Goal: Information Seeking & Learning: Learn about a topic

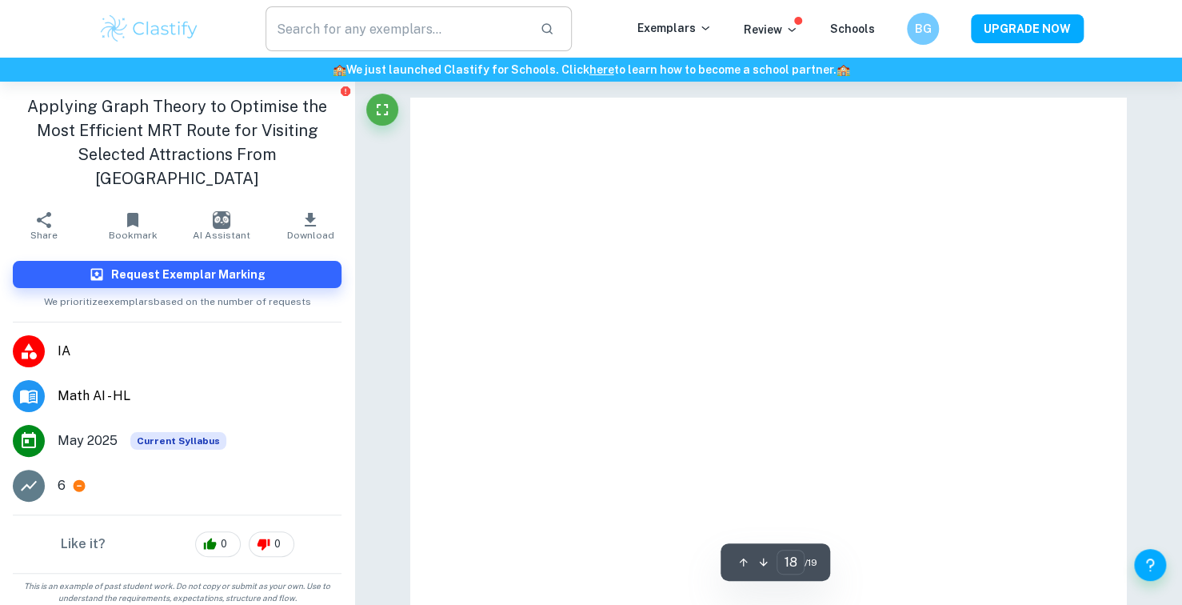
scroll to position [16296, 0]
click at [163, 18] on img at bounding box center [149, 29] width 102 height 32
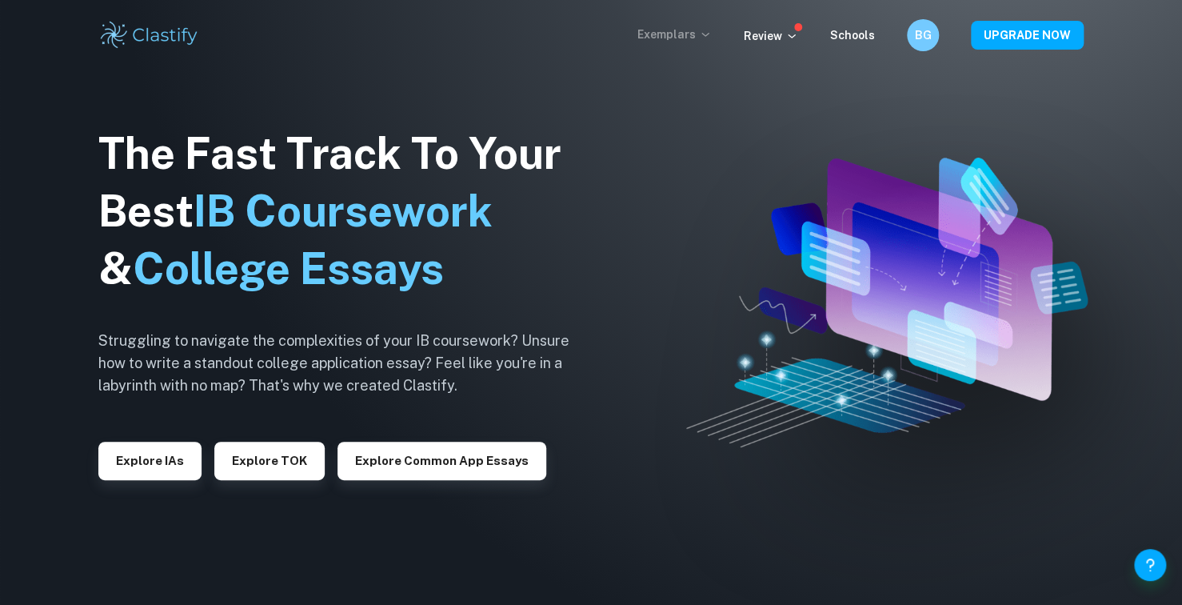
click at [665, 29] on p "Exemplars" at bounding box center [674, 35] width 74 height 18
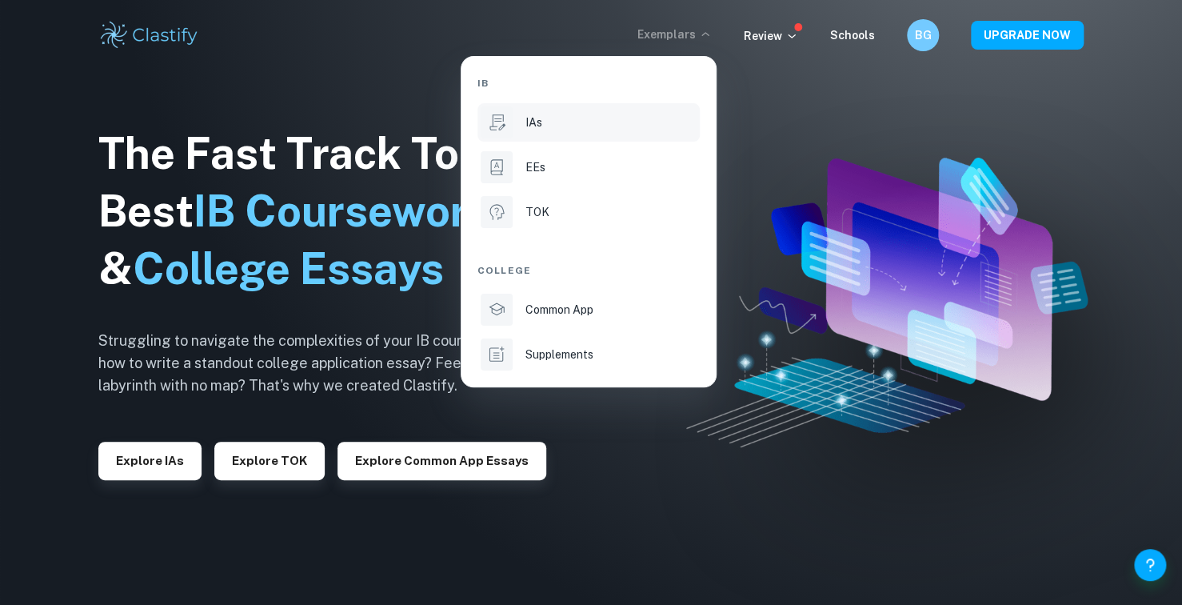
click at [573, 123] on div "IAs" at bounding box center [610, 123] width 171 height 18
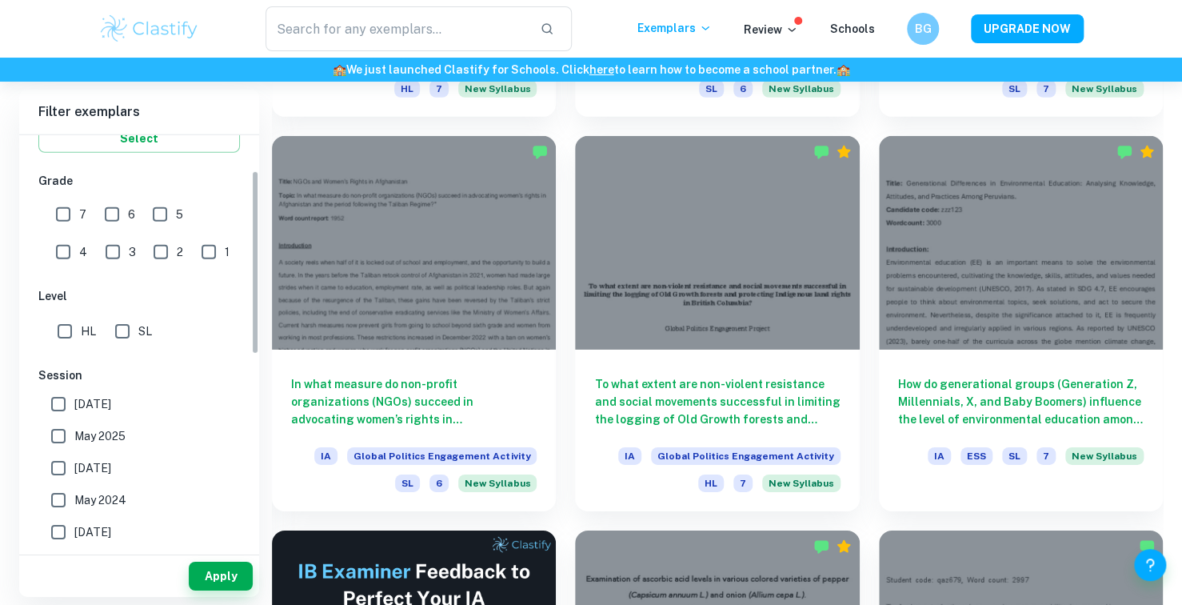
scroll to position [80, 0]
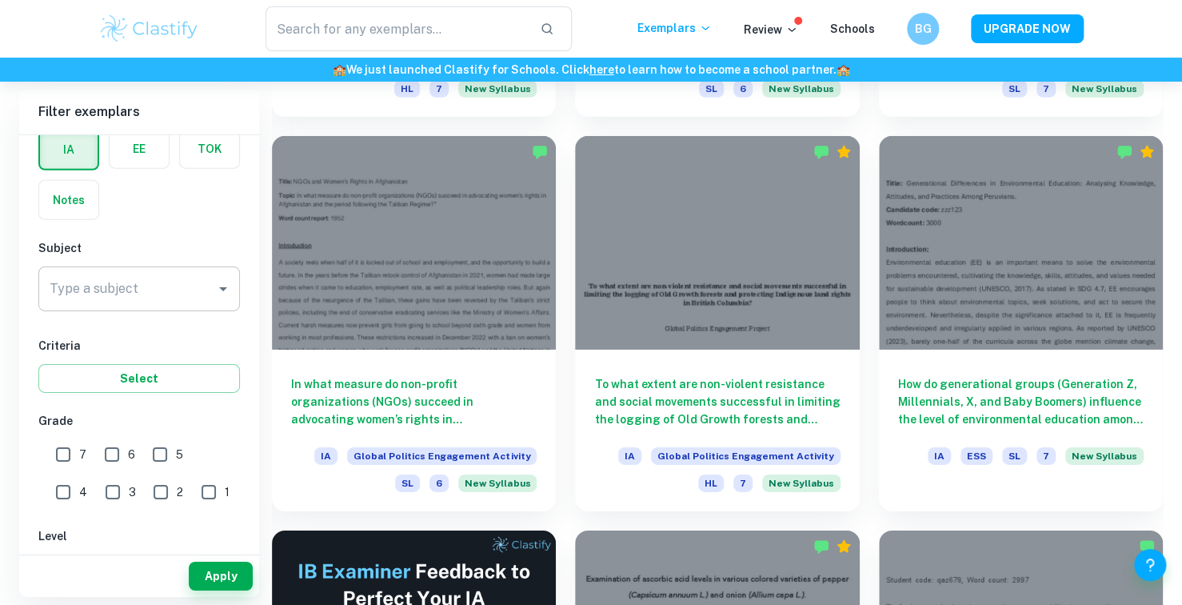
click at [166, 281] on input "Type a subject" at bounding box center [127, 289] width 163 height 30
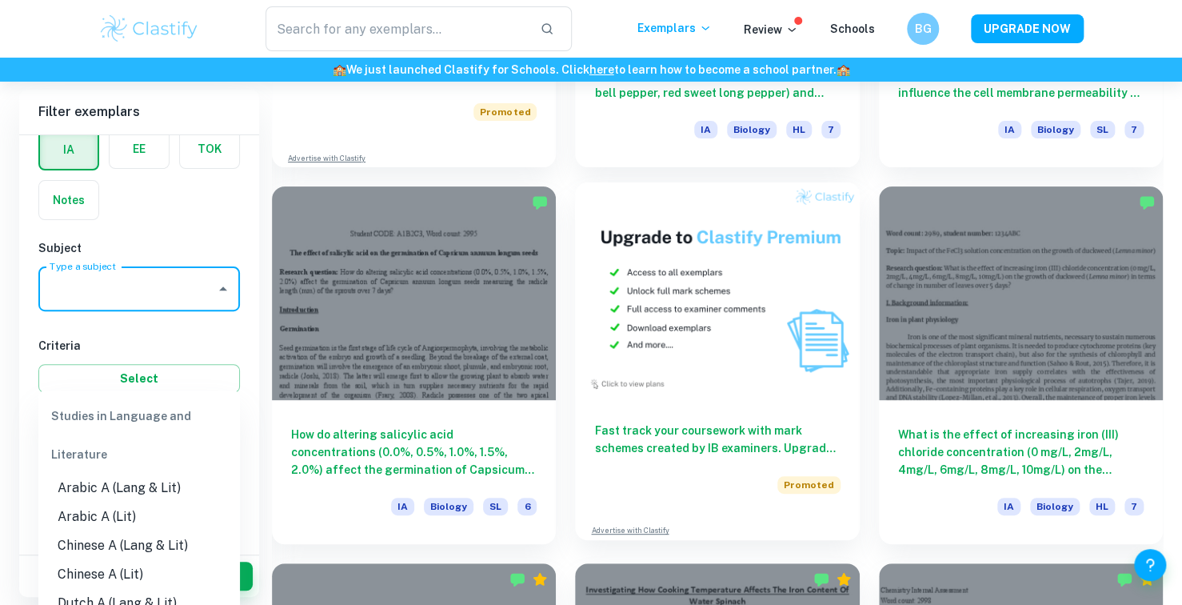
scroll to position [3439, 0]
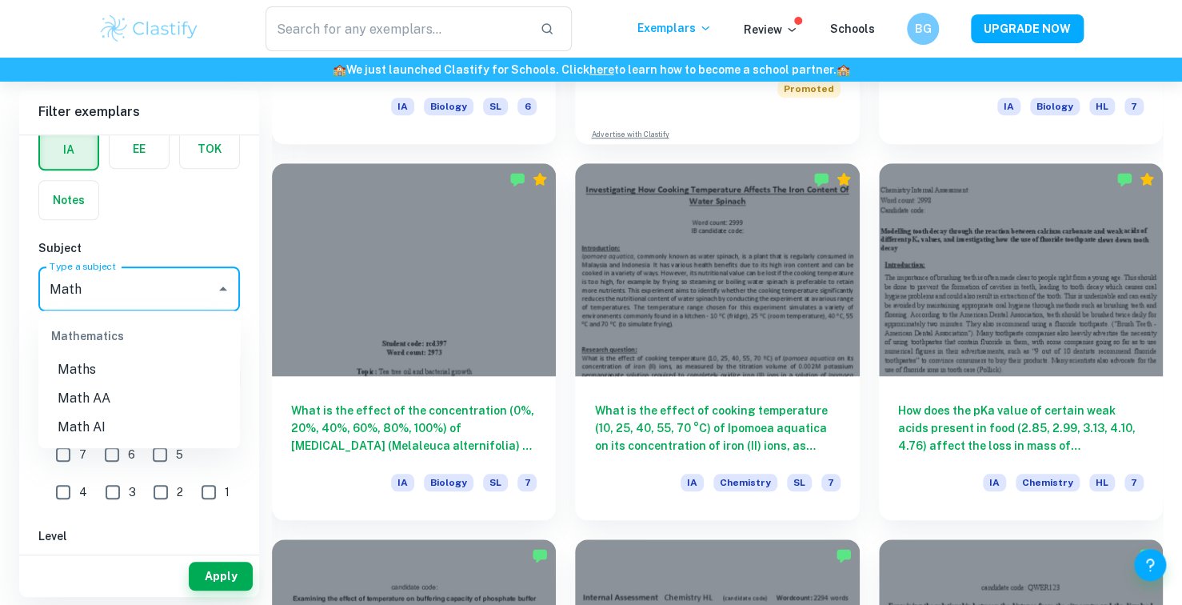
click at [94, 436] on li "Math AI" at bounding box center [139, 427] width 202 height 29
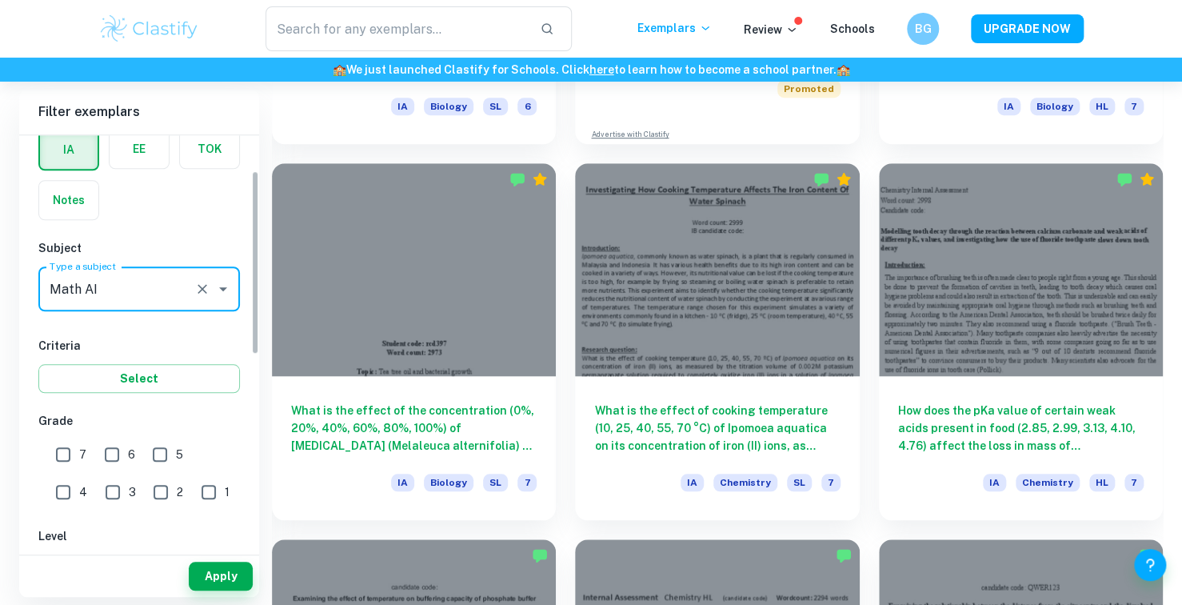
scroll to position [160, 0]
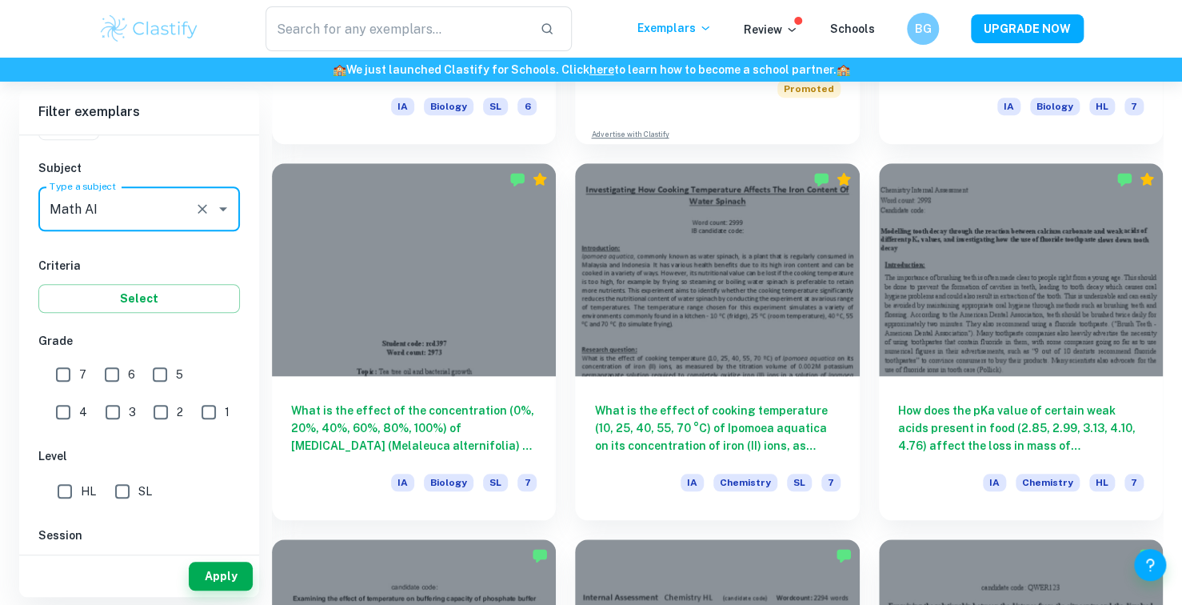
type input "Math AI"
click at [86, 497] on span "HL" at bounding box center [88, 491] width 15 height 18
click at [81, 497] on input "HL" at bounding box center [65, 491] width 32 height 32
checkbox input "true"
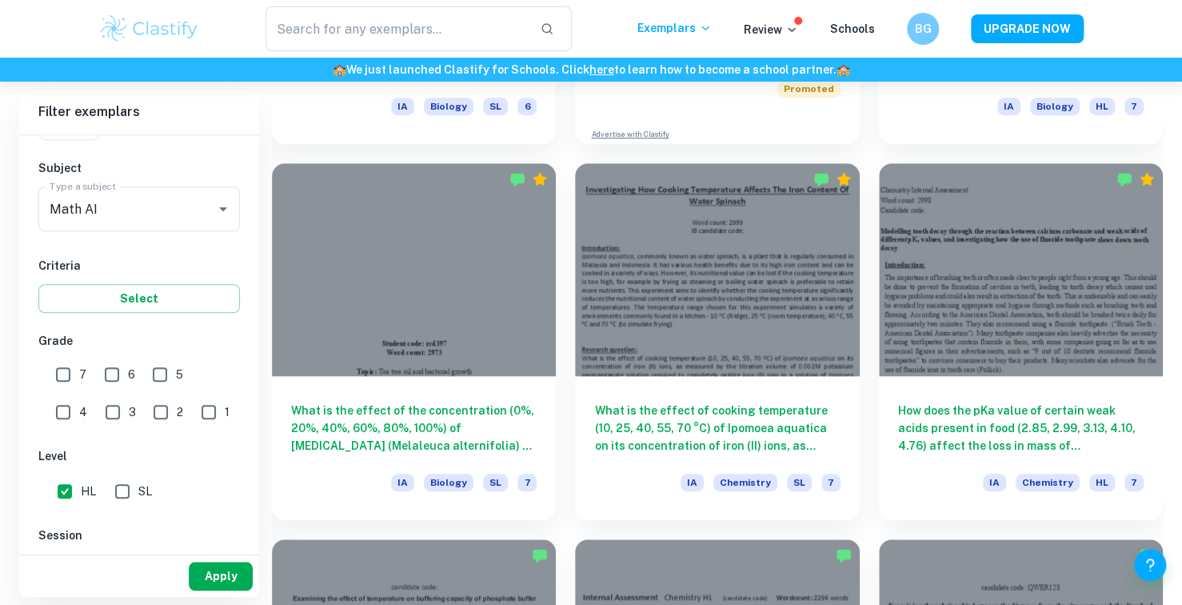
click at [208, 572] on button "Apply" at bounding box center [221, 575] width 64 height 29
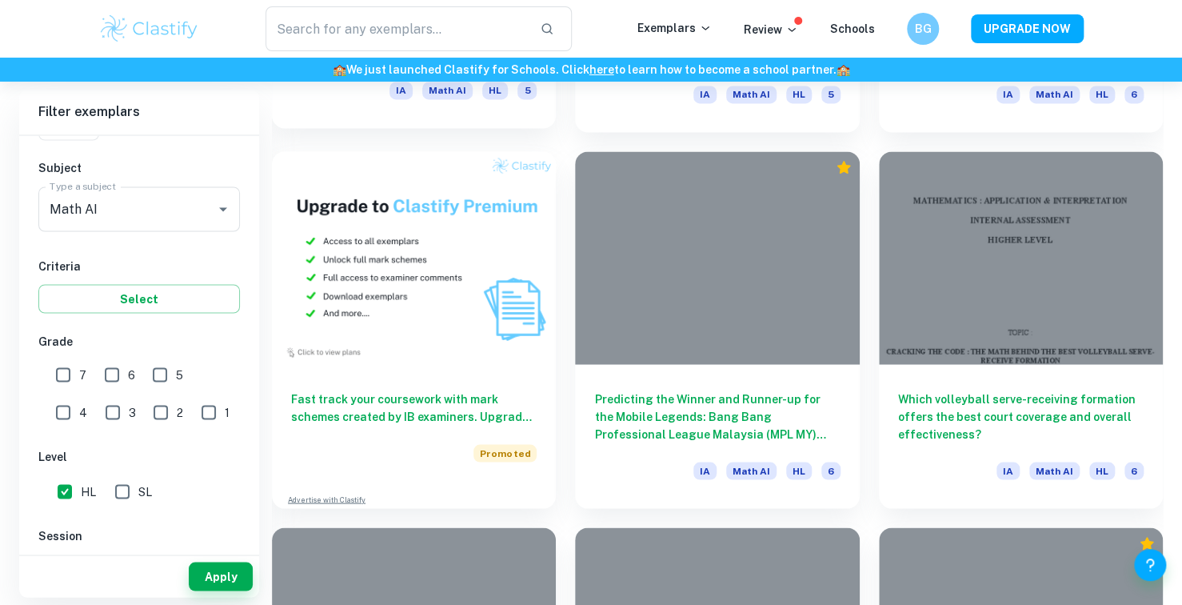
scroll to position [7242, 0]
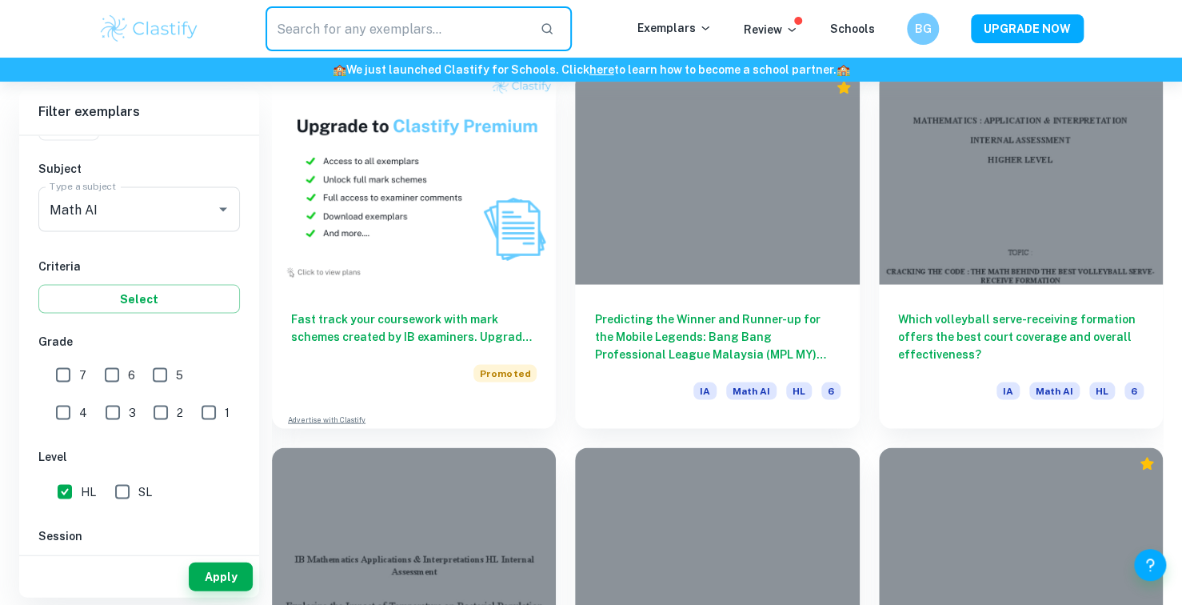
click at [505, 21] on input "text" at bounding box center [397, 28] width 262 height 45
type input "poisson"
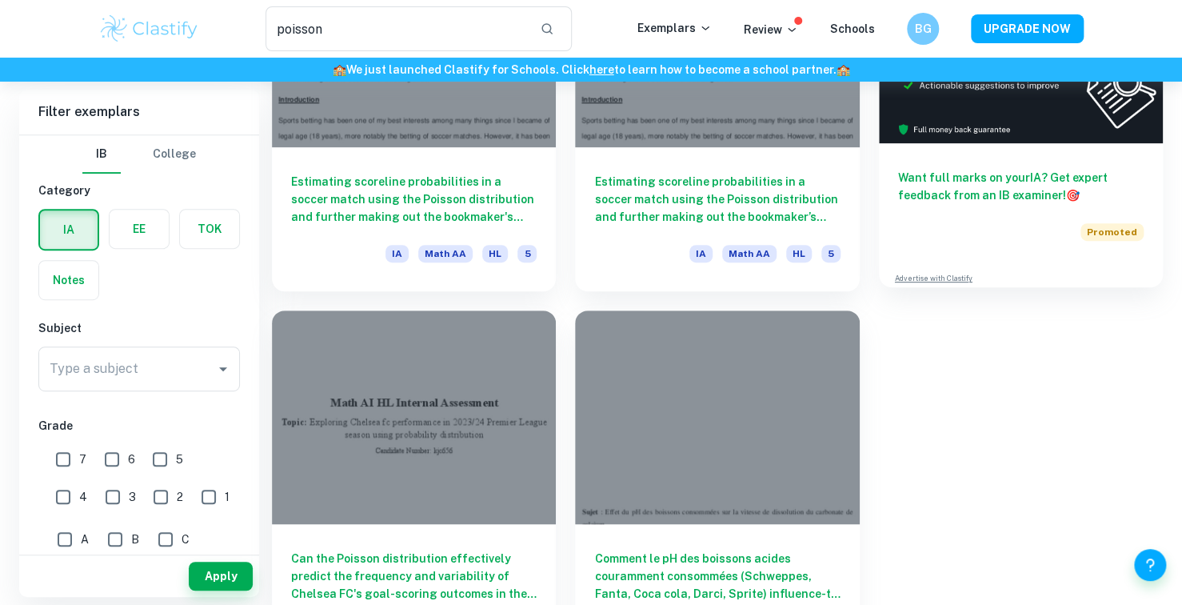
scroll to position [303, 0]
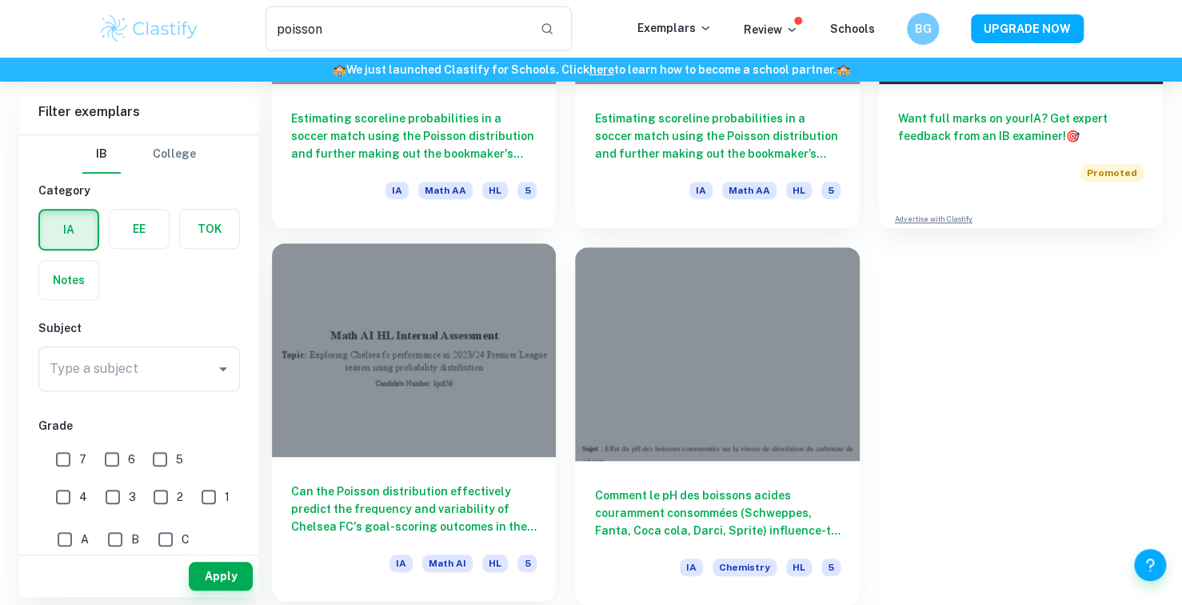
click at [418, 421] on div at bounding box center [414, 349] width 284 height 213
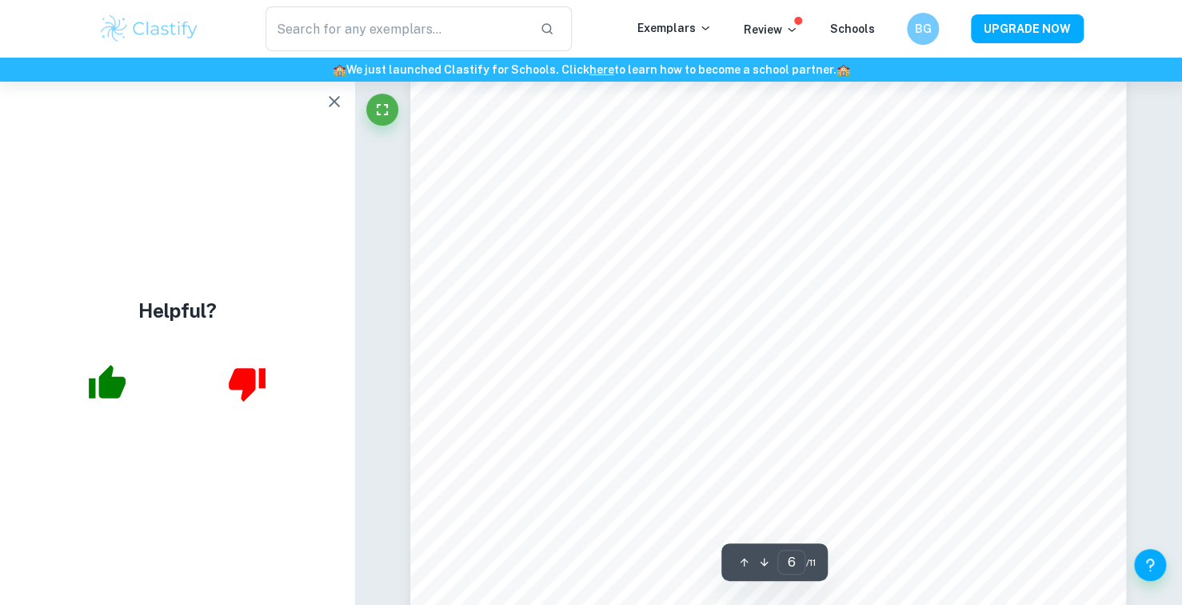
scroll to position [5435, 0]
click at [335, 103] on icon "button" at bounding box center [334, 101] width 19 height 19
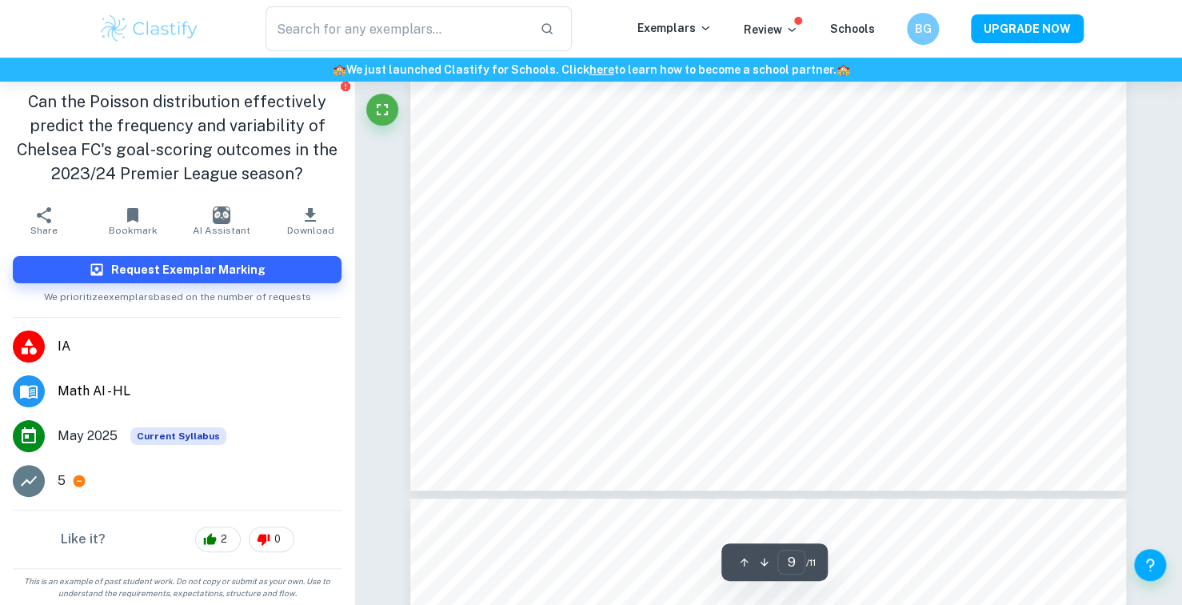
scroll to position [9051, 0]
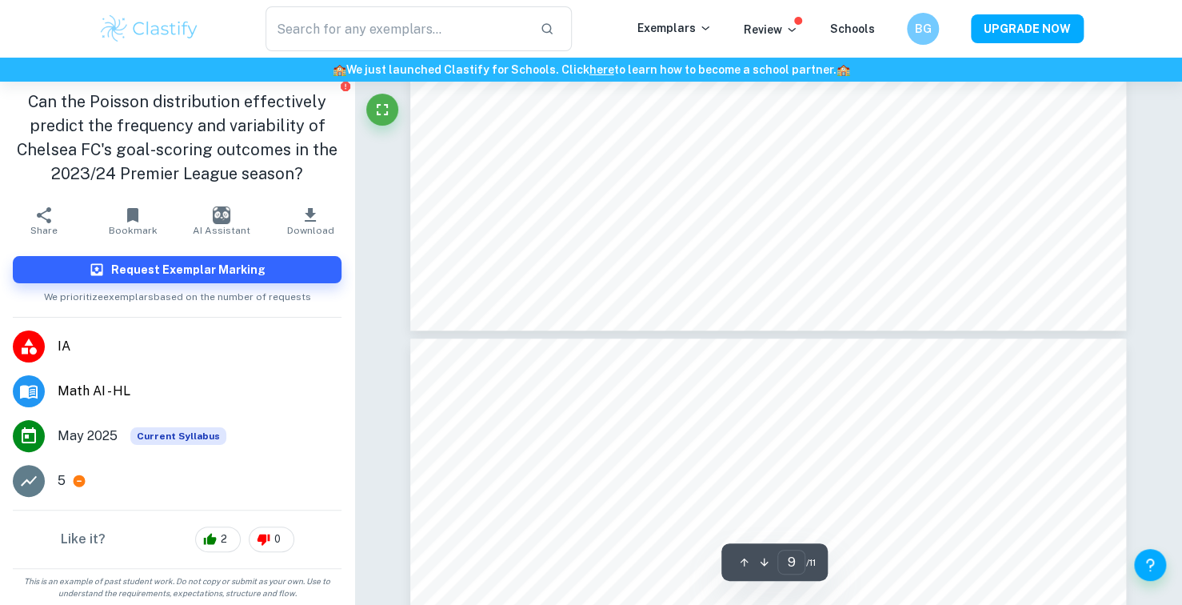
type input "10"
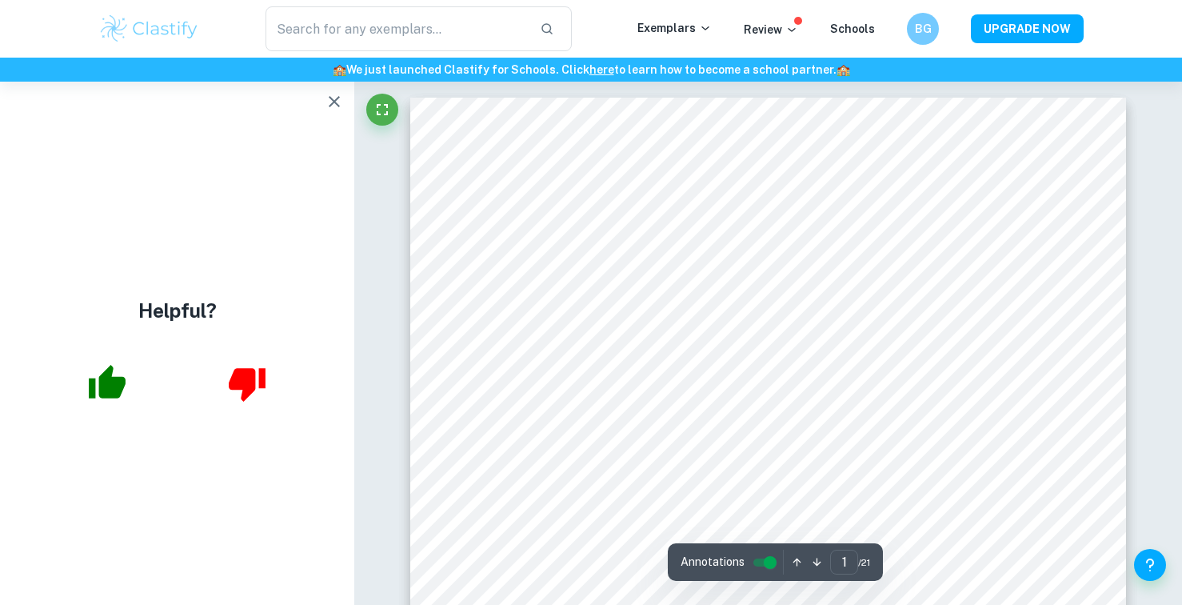
scroll to position [82, 0]
